Goal: Find specific page/section: Find specific page/section

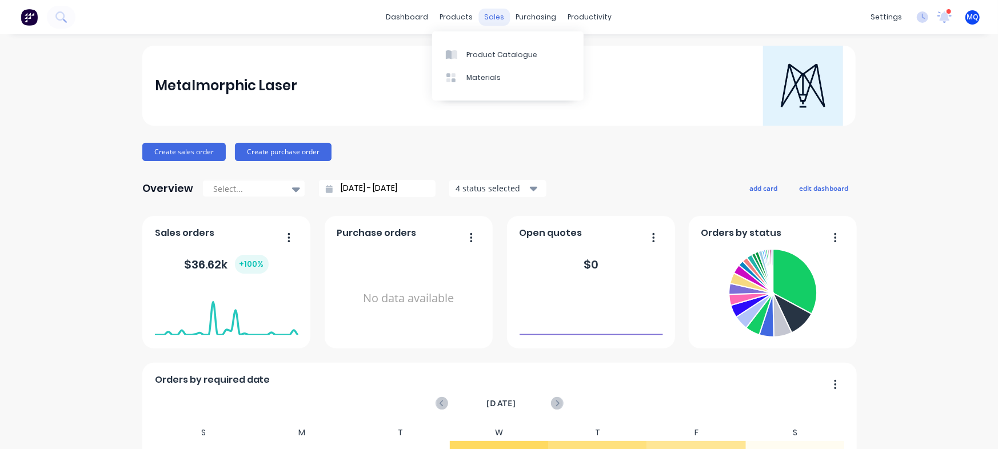
click at [487, 15] on div "sales" at bounding box center [494, 17] width 31 height 17
click at [489, 47] on link "Sales Orders" at bounding box center [549, 54] width 151 height 23
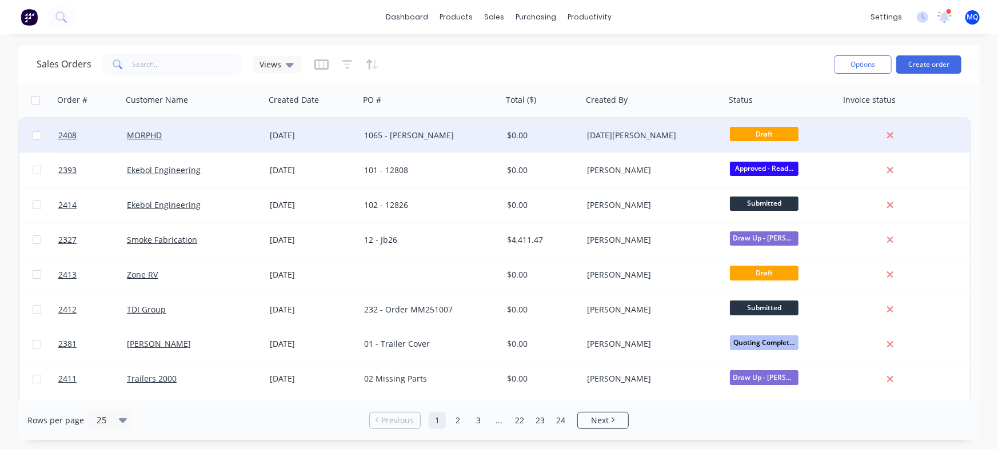
click at [400, 134] on div "1065 - [PERSON_NAME]" at bounding box center [427, 135] width 127 height 11
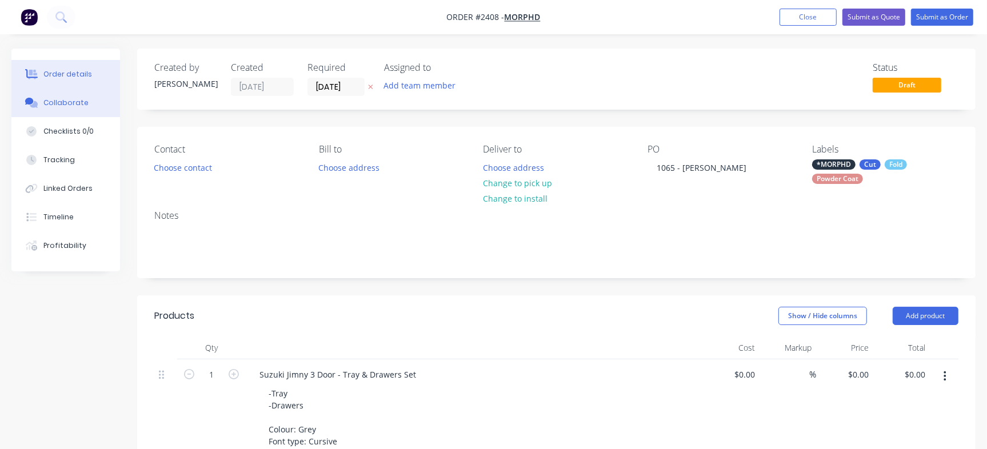
click at [59, 104] on div "Collaborate" at bounding box center [65, 103] width 45 height 10
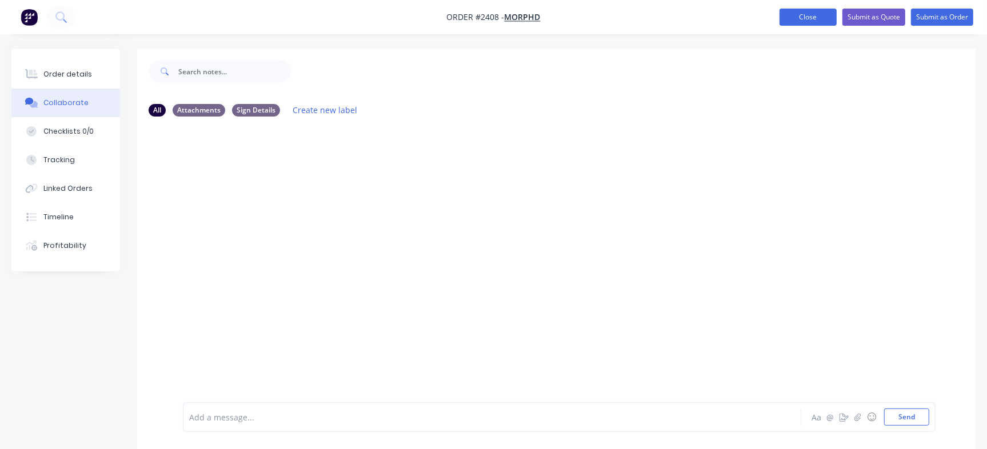
click at [817, 11] on button "Close" at bounding box center [807, 17] width 57 height 17
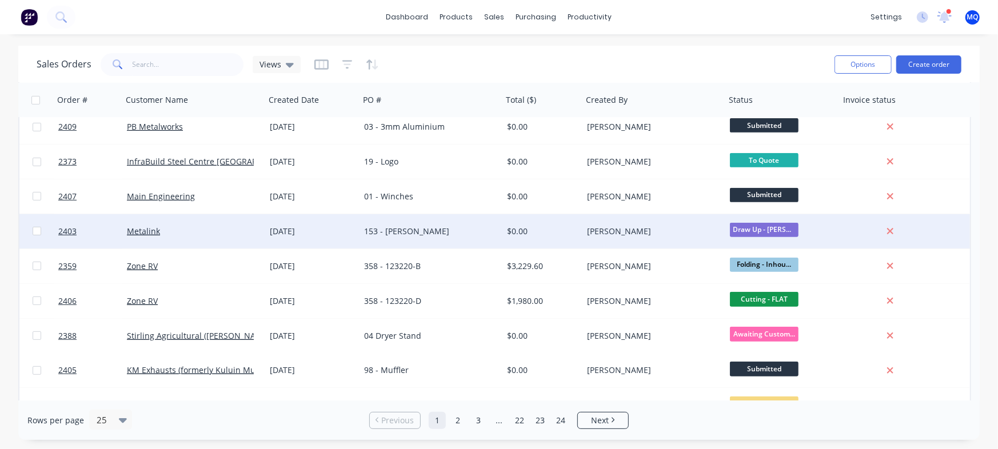
scroll to position [357, 0]
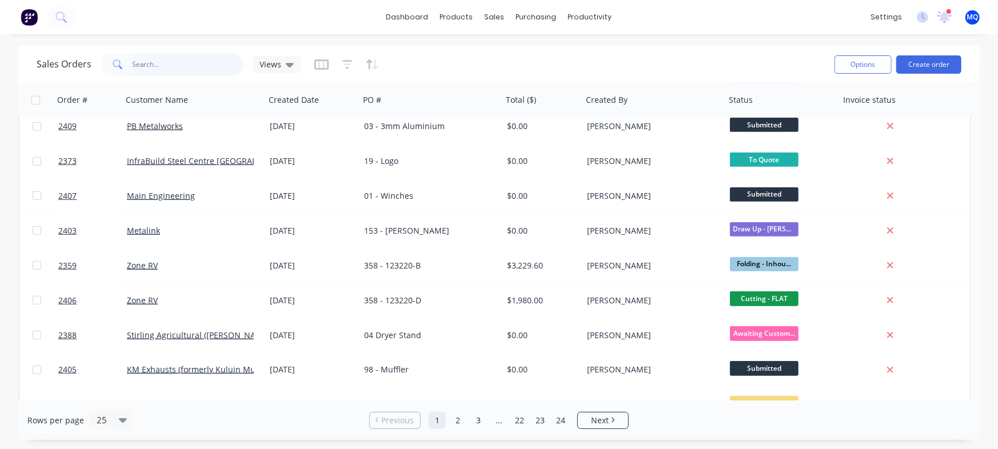
click at [156, 71] on input "text" at bounding box center [188, 64] width 111 height 23
type input "morphd"
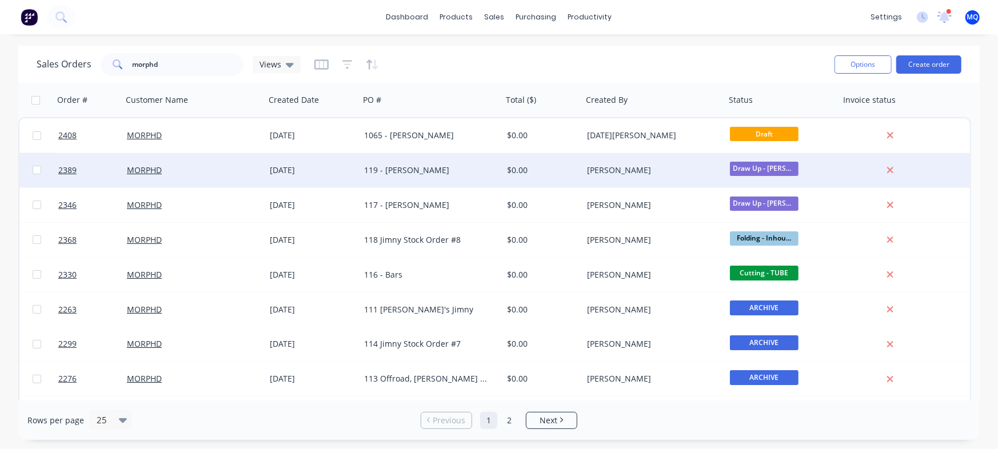
click at [375, 166] on div "119 - [PERSON_NAME]" at bounding box center [427, 170] width 127 height 11
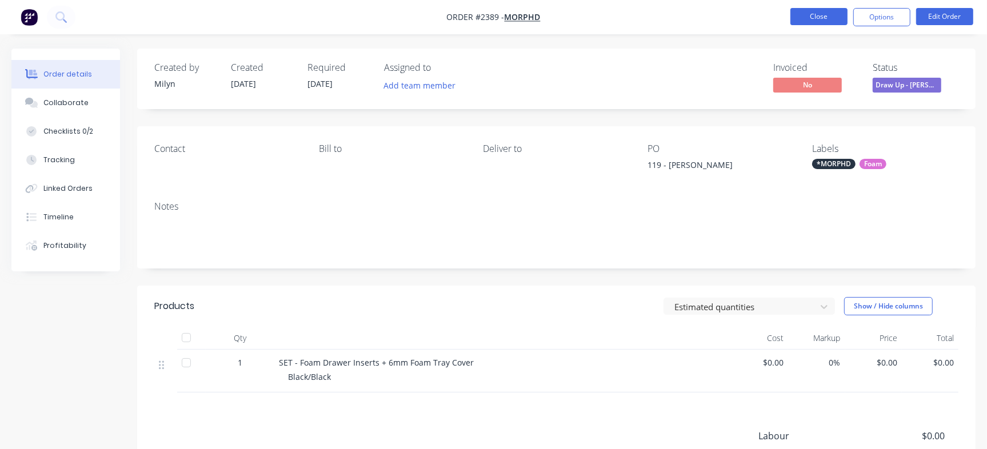
click at [814, 9] on button "Close" at bounding box center [818, 16] width 57 height 17
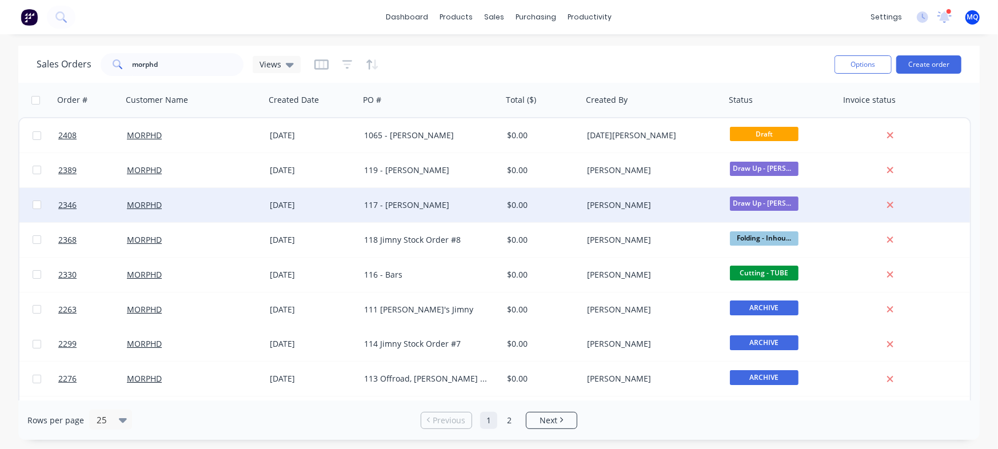
click at [428, 210] on div "117 - [PERSON_NAME]" at bounding box center [427, 204] width 127 height 11
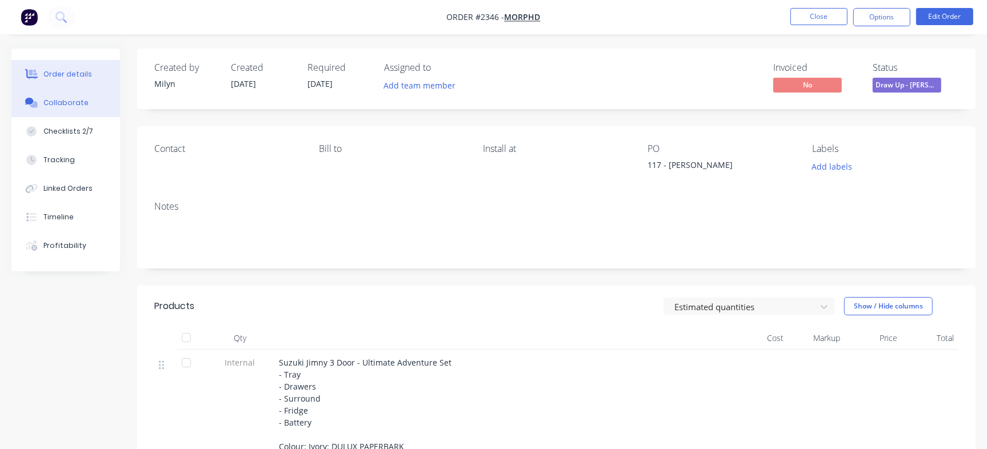
click at [104, 106] on button "Collaborate" at bounding box center [65, 103] width 109 height 29
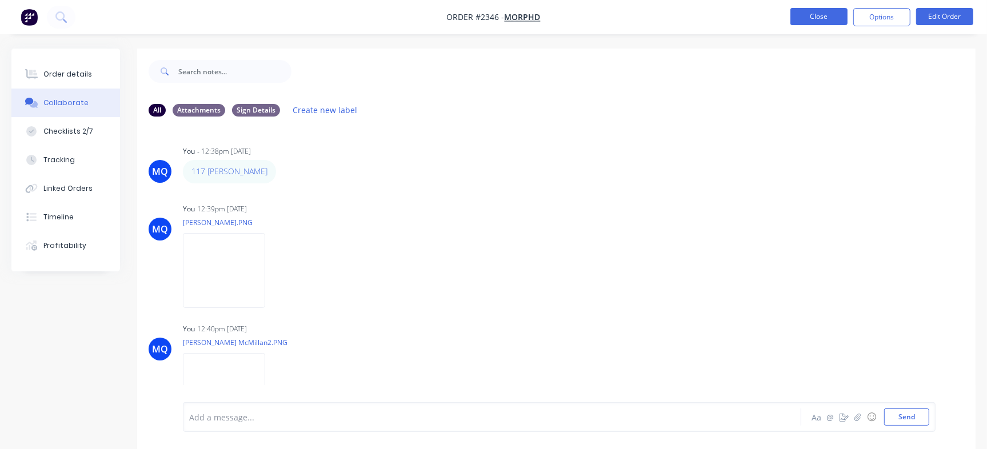
click at [802, 19] on button "Close" at bounding box center [818, 16] width 57 height 17
